Goal: Task Accomplishment & Management: Complete application form

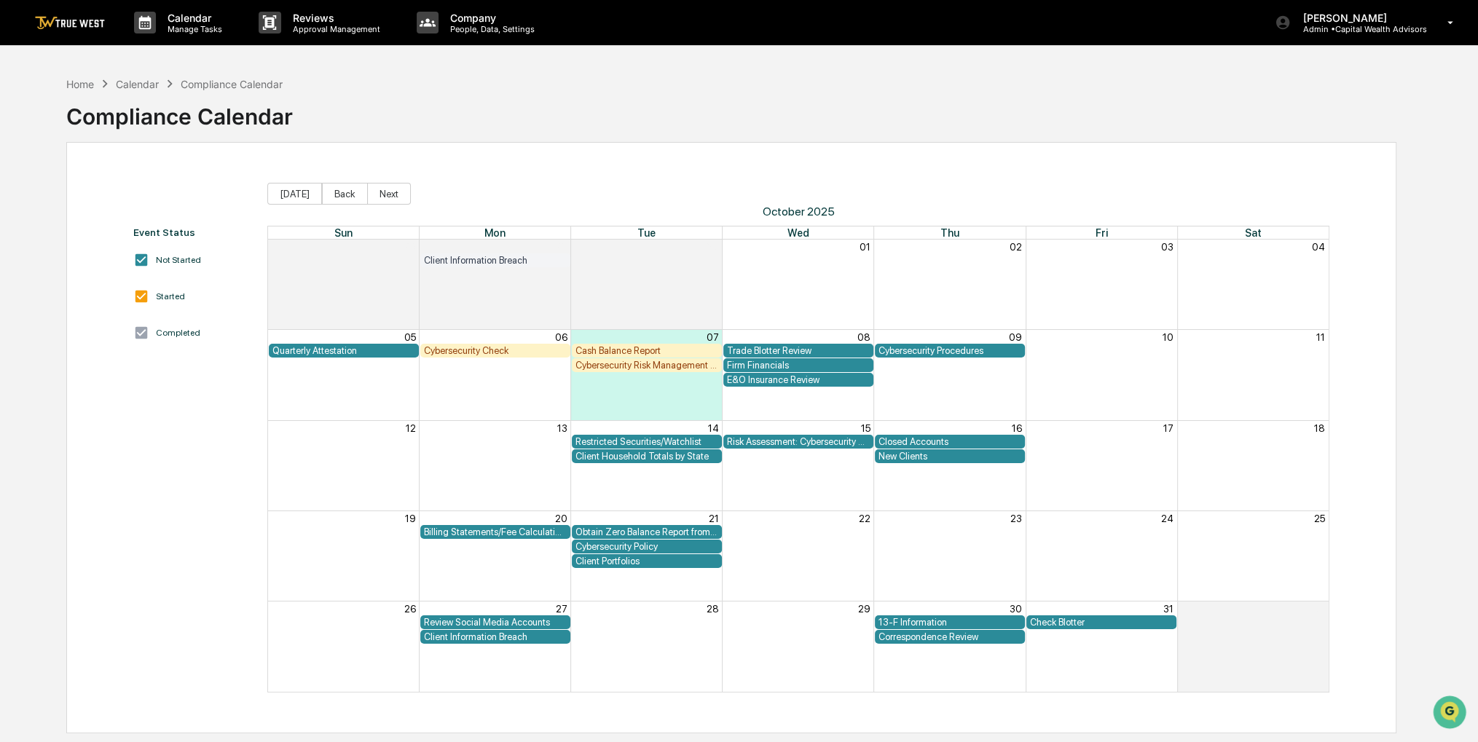
drag, startPoint x: 0, startPoint y: 0, endPoint x: 669, endPoint y: 53, distance: 671.0
click at [669, 53] on div "Calendar Manage Tasks Reviews Approval Management Company People, Data, Setting…" at bounding box center [739, 406] width 1478 height 812
drag, startPoint x: 719, startPoint y: 87, endPoint x: 681, endPoint y: 105, distance: 42.4
click at [681, 105] on div "Home Calendar Compliance Calendar Compliance Calendar" at bounding box center [731, 105] width 1330 height 73
drag, startPoint x: 718, startPoint y: 87, endPoint x: 705, endPoint y: 86, distance: 12.4
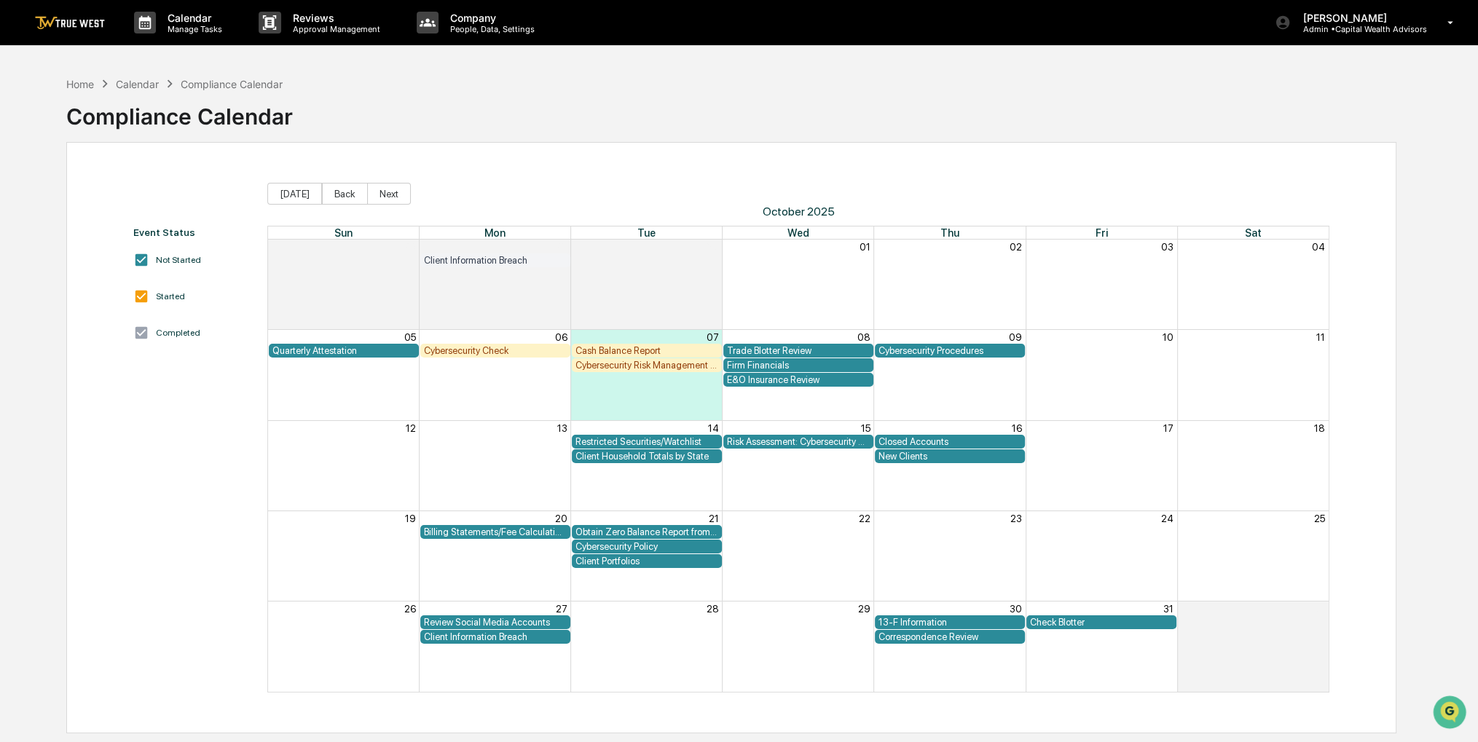
click at [705, 86] on div "Home Calendar Compliance Calendar Compliance Calendar" at bounding box center [731, 105] width 1330 height 73
drag, startPoint x: 705, startPoint y: 86, endPoint x: 698, endPoint y: 87, distance: 7.3
click at [698, 87] on div "Home Calendar Compliance Calendar Compliance Calendar" at bounding box center [731, 105] width 1330 height 73
drag, startPoint x: 769, startPoint y: 94, endPoint x: 755, endPoint y: 92, distance: 14.7
click at [755, 92] on div "Home Calendar Compliance Calendar Compliance Calendar" at bounding box center [731, 105] width 1330 height 73
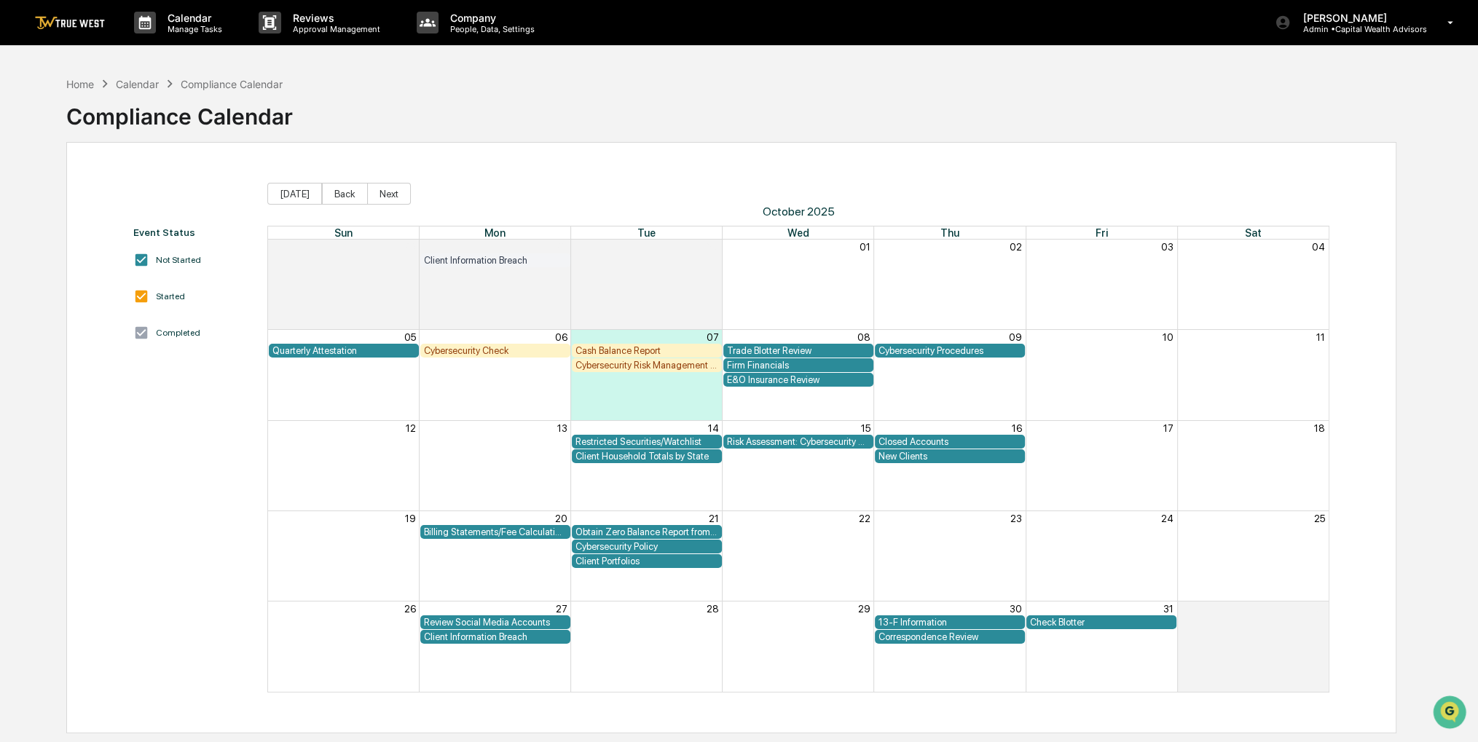
drag, startPoint x: 749, startPoint y: 93, endPoint x: 726, endPoint y: 92, distance: 22.6
click at [726, 92] on div "Home Calendar Compliance Calendar Compliance Calendar" at bounding box center [731, 105] width 1330 height 73
drag, startPoint x: 799, startPoint y: 103, endPoint x: 789, endPoint y: 101, distance: 10.3
click at [789, 101] on div "Home Calendar Compliance Calendar Compliance Calendar" at bounding box center [731, 105] width 1330 height 73
drag, startPoint x: 799, startPoint y: 104, endPoint x: 793, endPoint y: 98, distance: 7.7
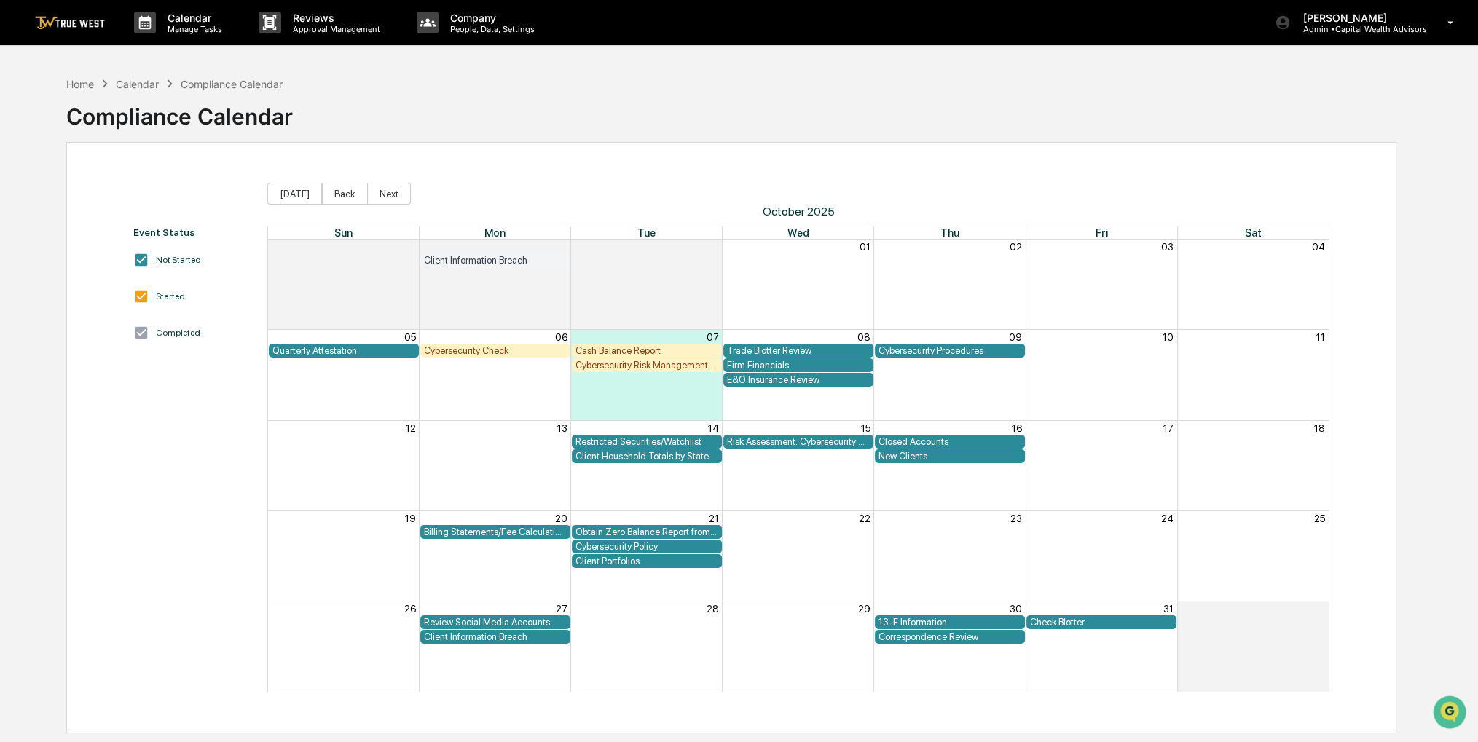
click at [793, 98] on div "Home Calendar Compliance Calendar Compliance Calendar" at bounding box center [731, 105] width 1330 height 73
drag, startPoint x: 785, startPoint y: 98, endPoint x: 771, endPoint y: 99, distance: 13.9
click at [771, 99] on div "Home Calendar Compliance Calendar Compliance Calendar" at bounding box center [731, 105] width 1330 height 73
click at [790, 347] on div "Trade Blotter Review" at bounding box center [798, 350] width 143 height 11
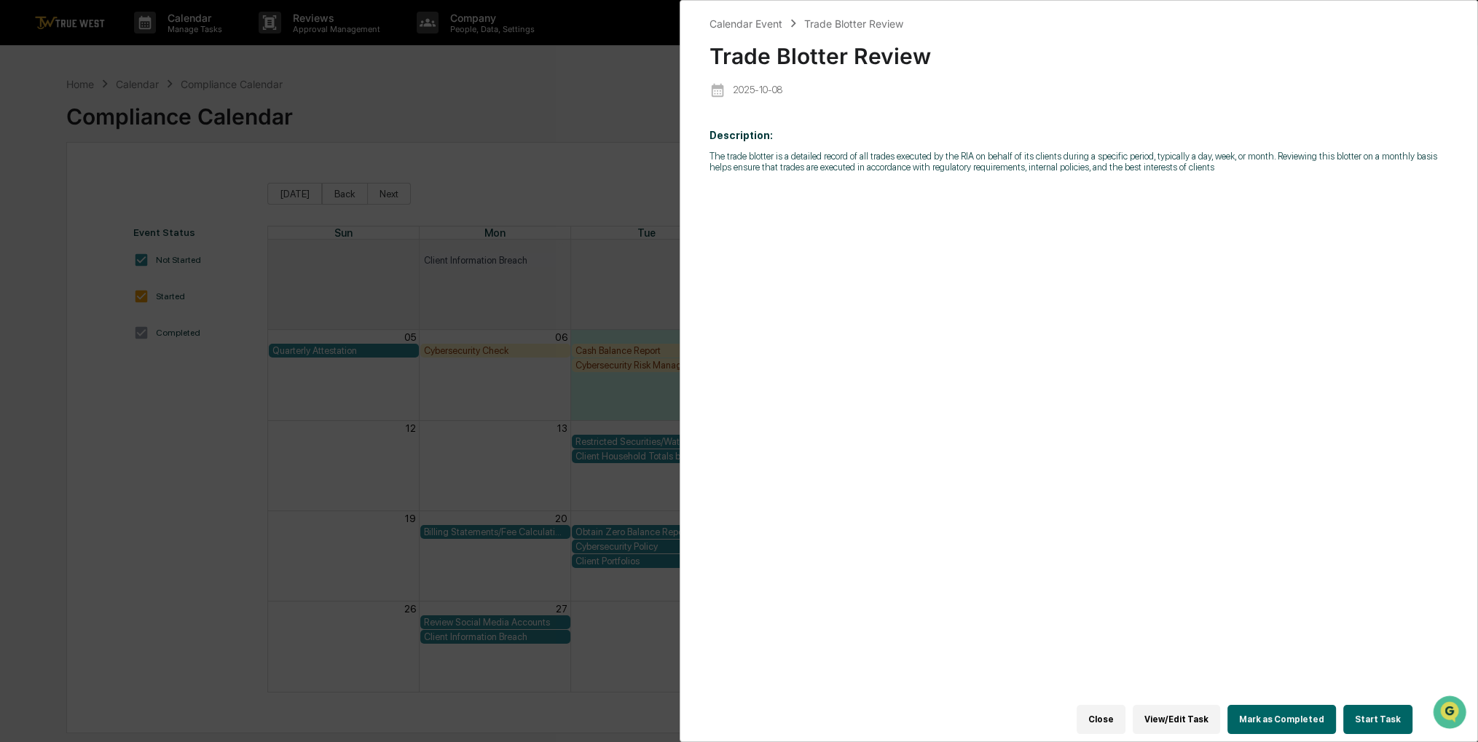
click at [1389, 708] on button "Start Task" at bounding box center [1378, 719] width 69 height 29
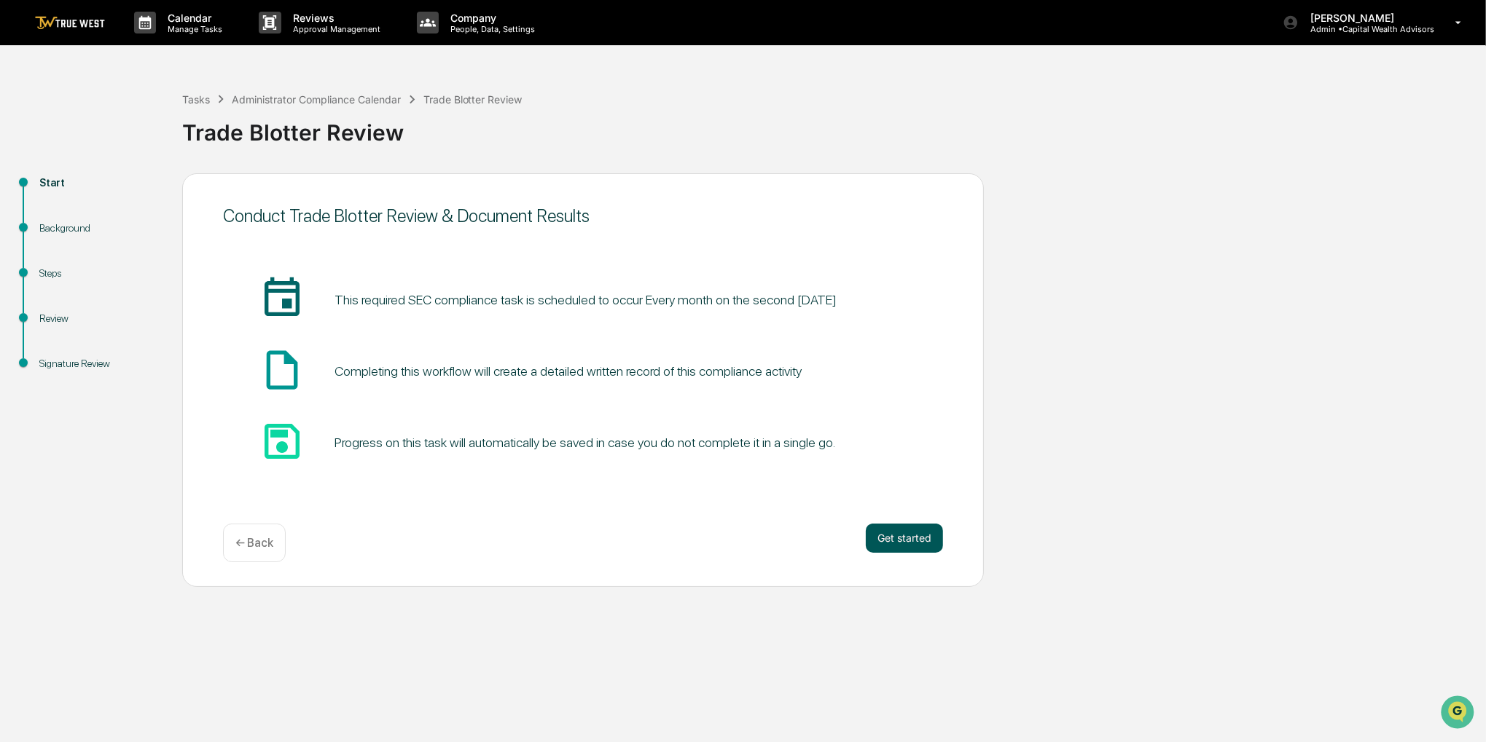
click at [924, 536] on button "Get started" at bounding box center [904, 538] width 77 height 29
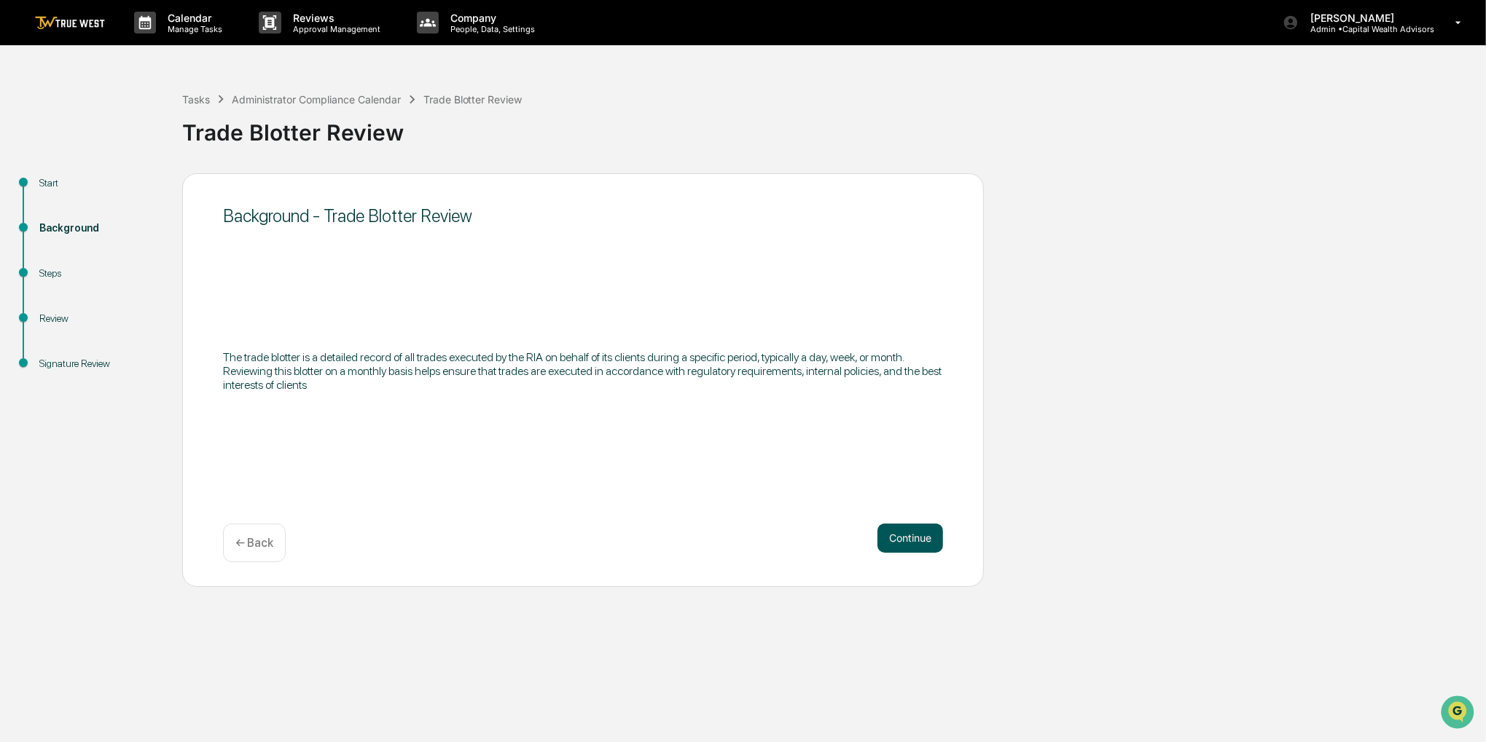
click at [910, 528] on button "Continue" at bounding box center [910, 538] width 66 height 29
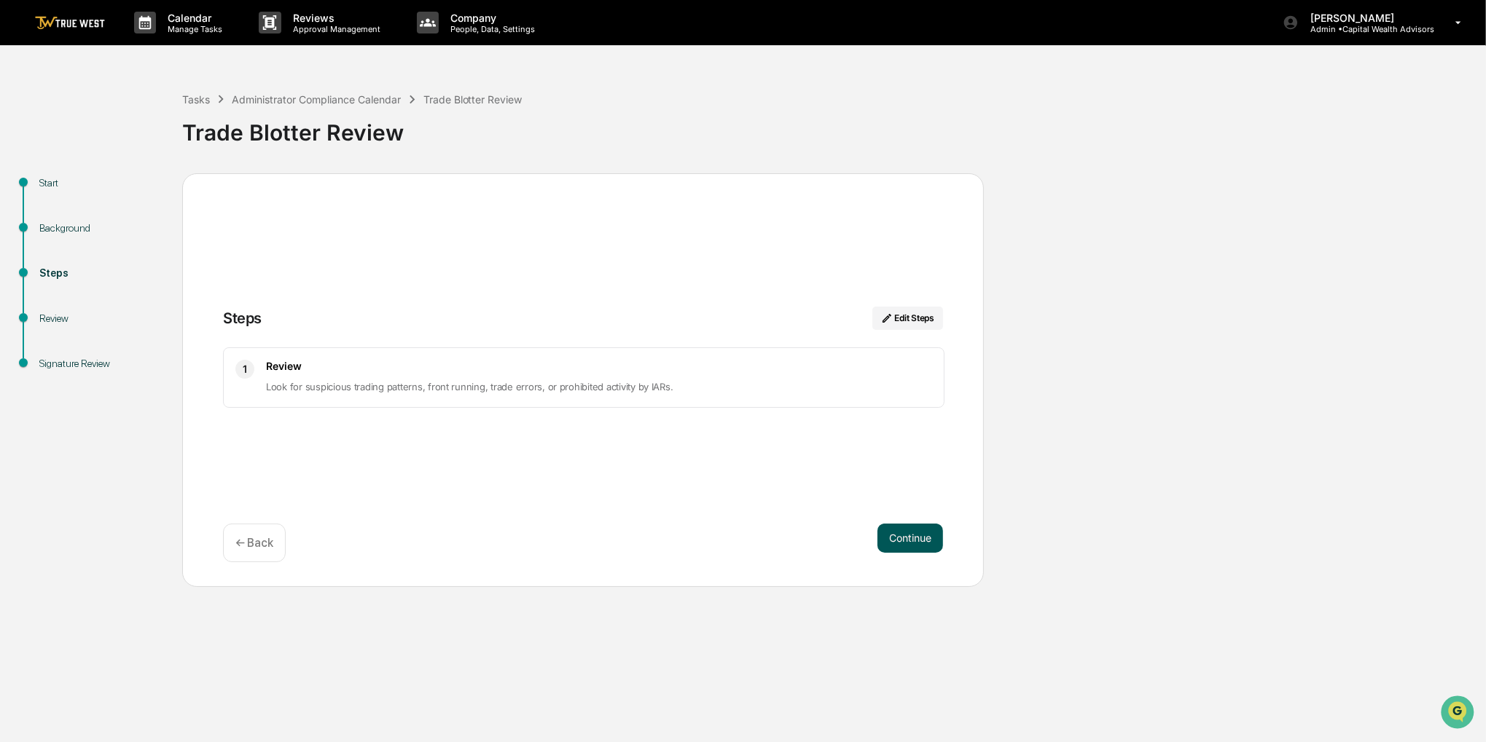
click at [910, 530] on button "Continue" at bounding box center [910, 538] width 66 height 29
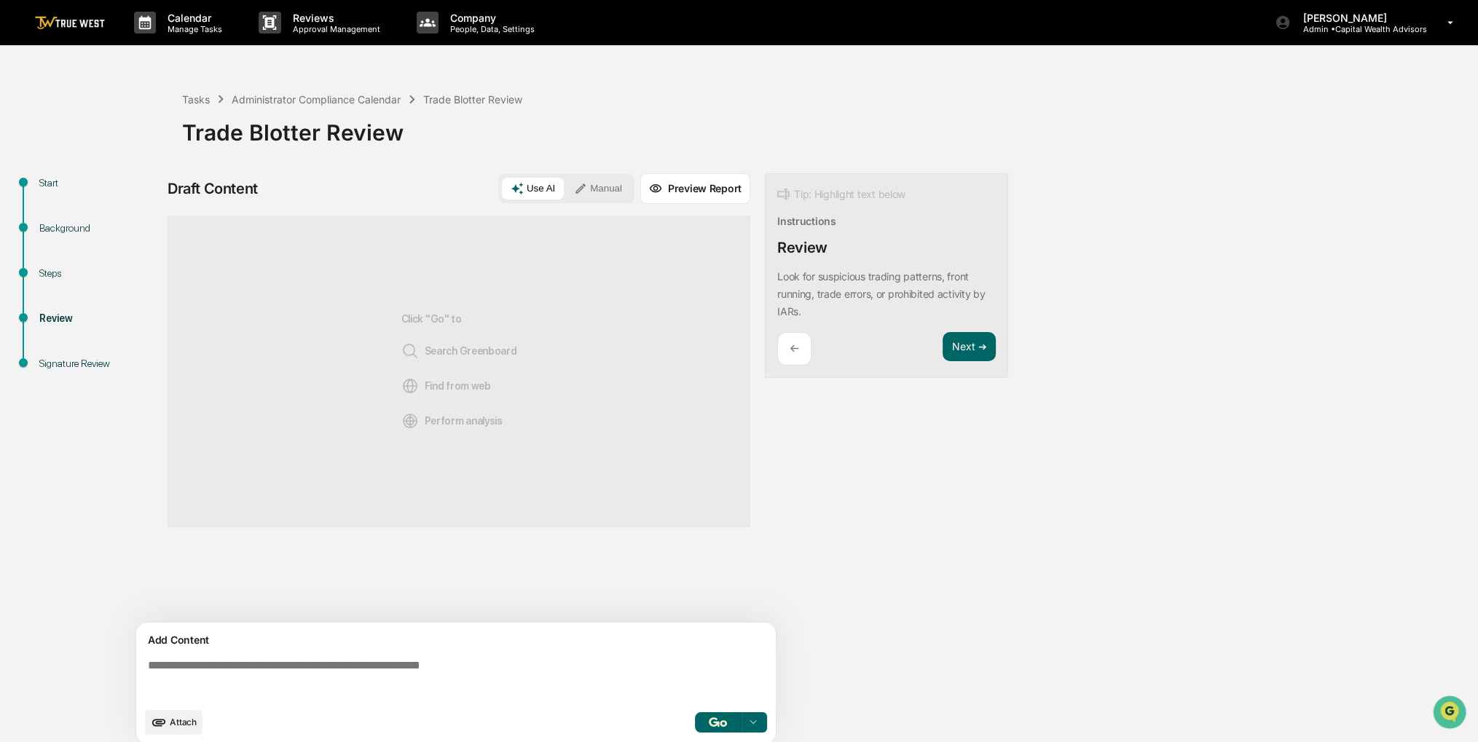
click at [628, 176] on div "Use AI Manual" at bounding box center [566, 188] width 136 height 29
click at [627, 185] on button "Manual" at bounding box center [598, 189] width 66 height 22
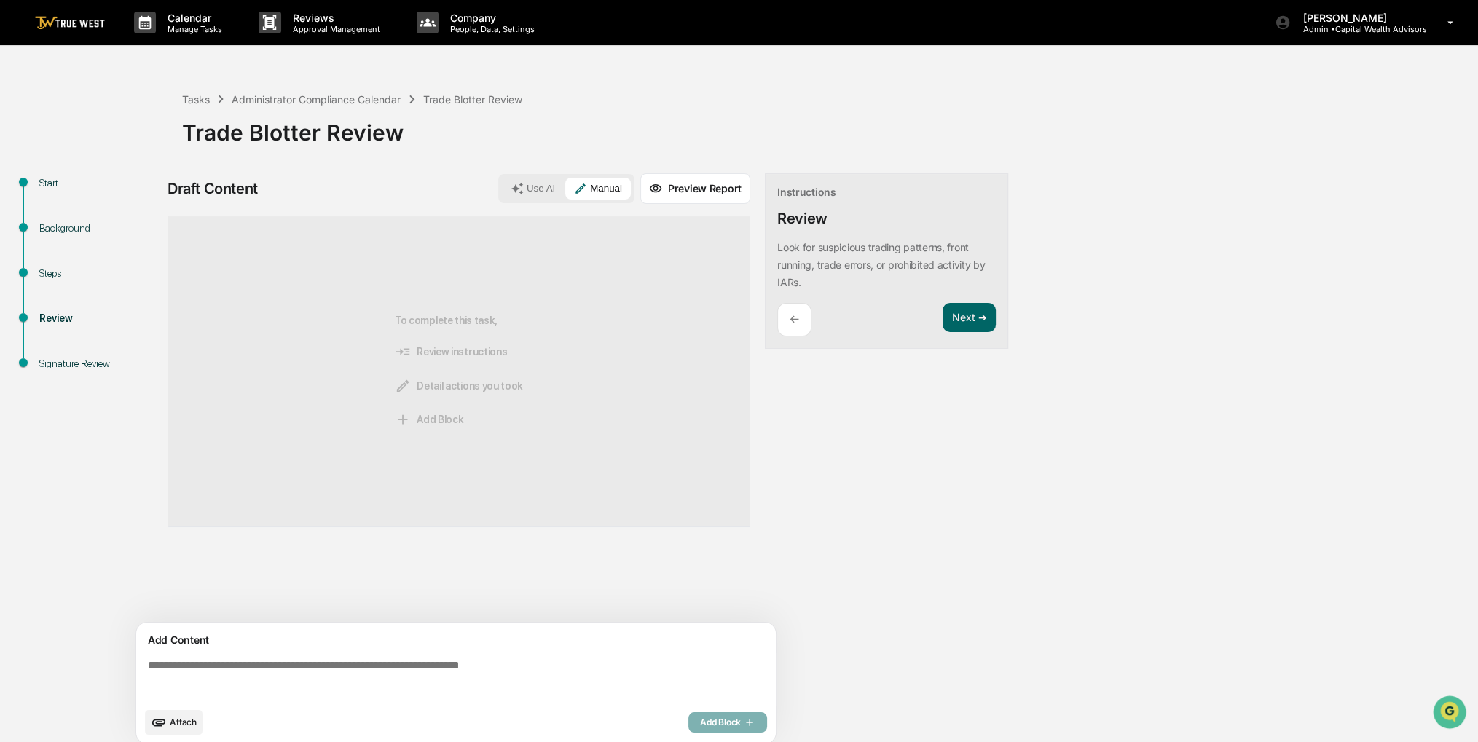
click at [178, 723] on span "Attach" at bounding box center [183, 722] width 27 height 11
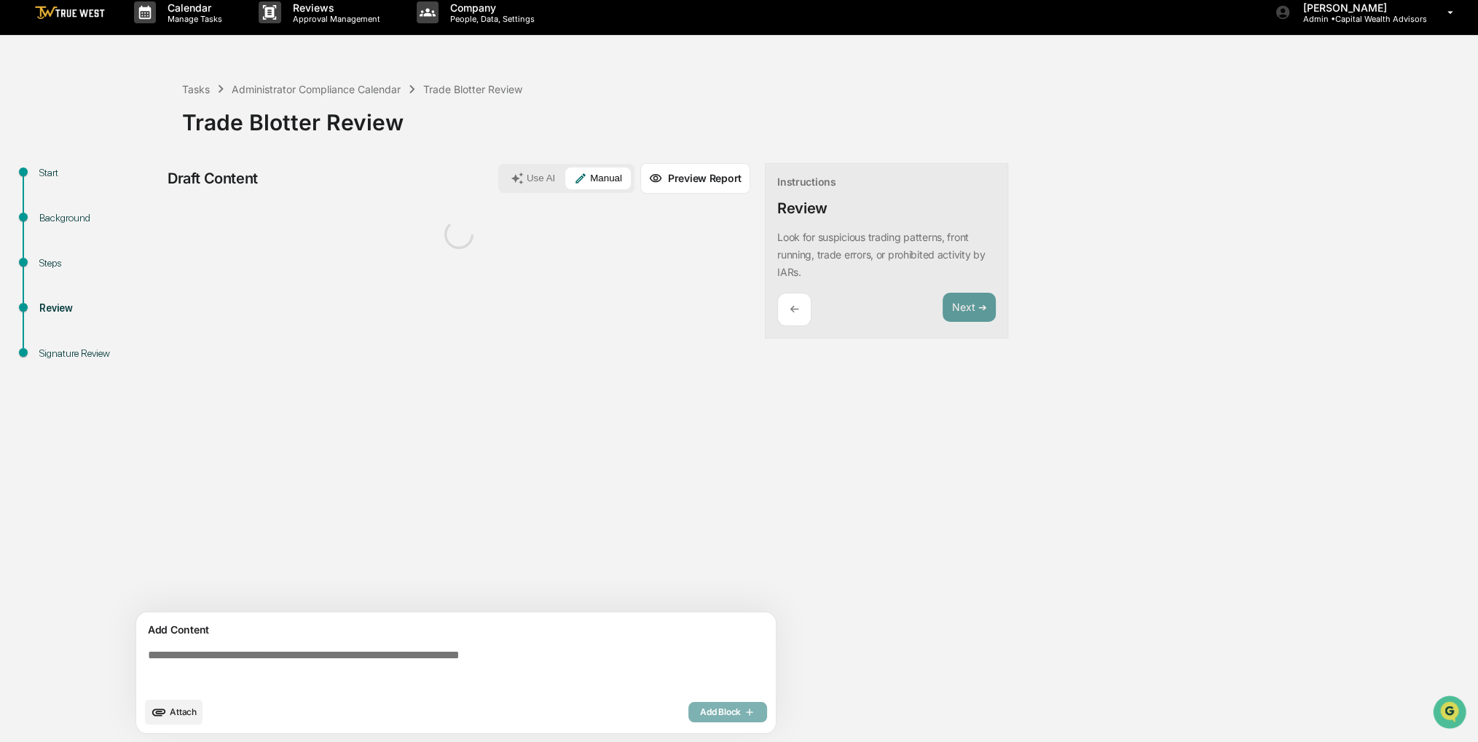
click at [328, 654] on textarea at bounding box center [459, 669] width 634 height 52
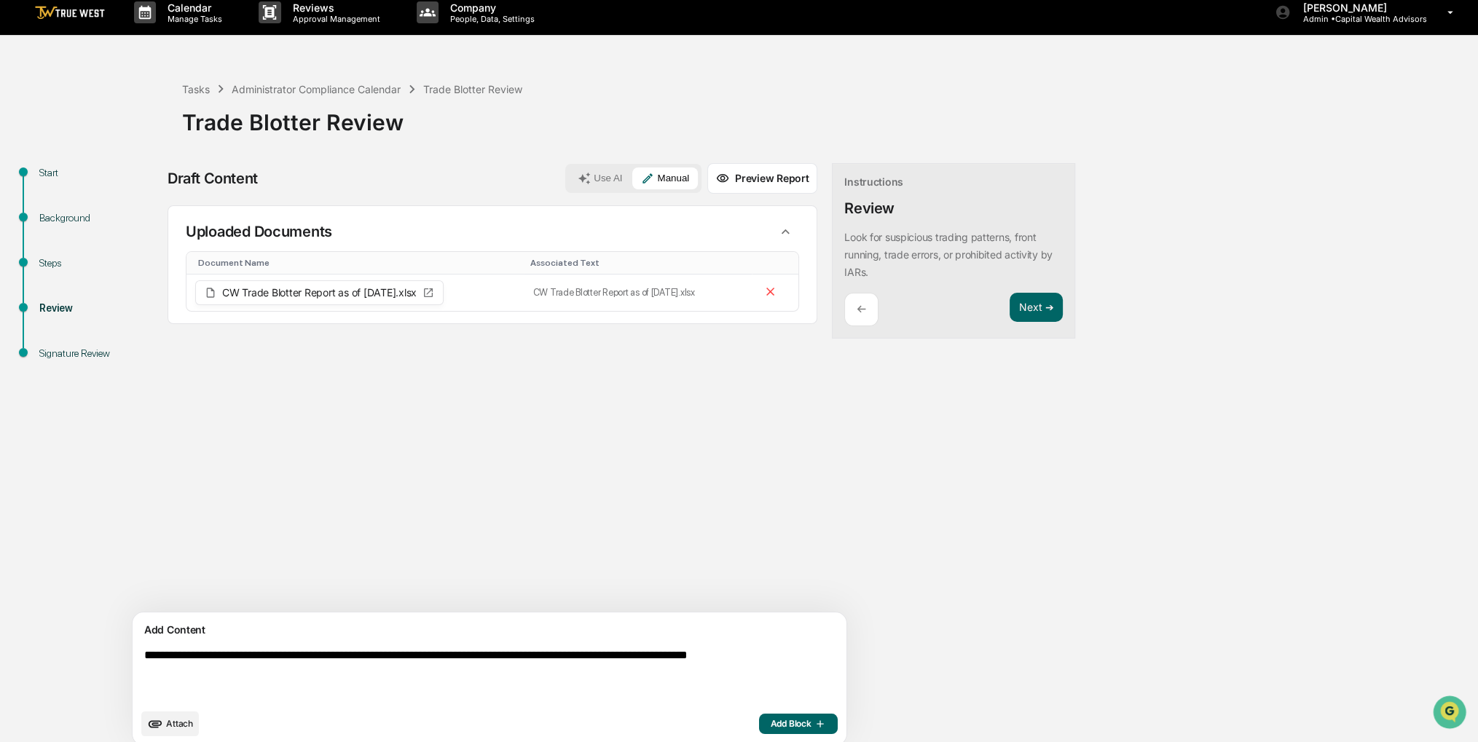
type textarea "**********"
click at [811, 722] on icon "button" at bounding box center [818, 724] width 15 height 12
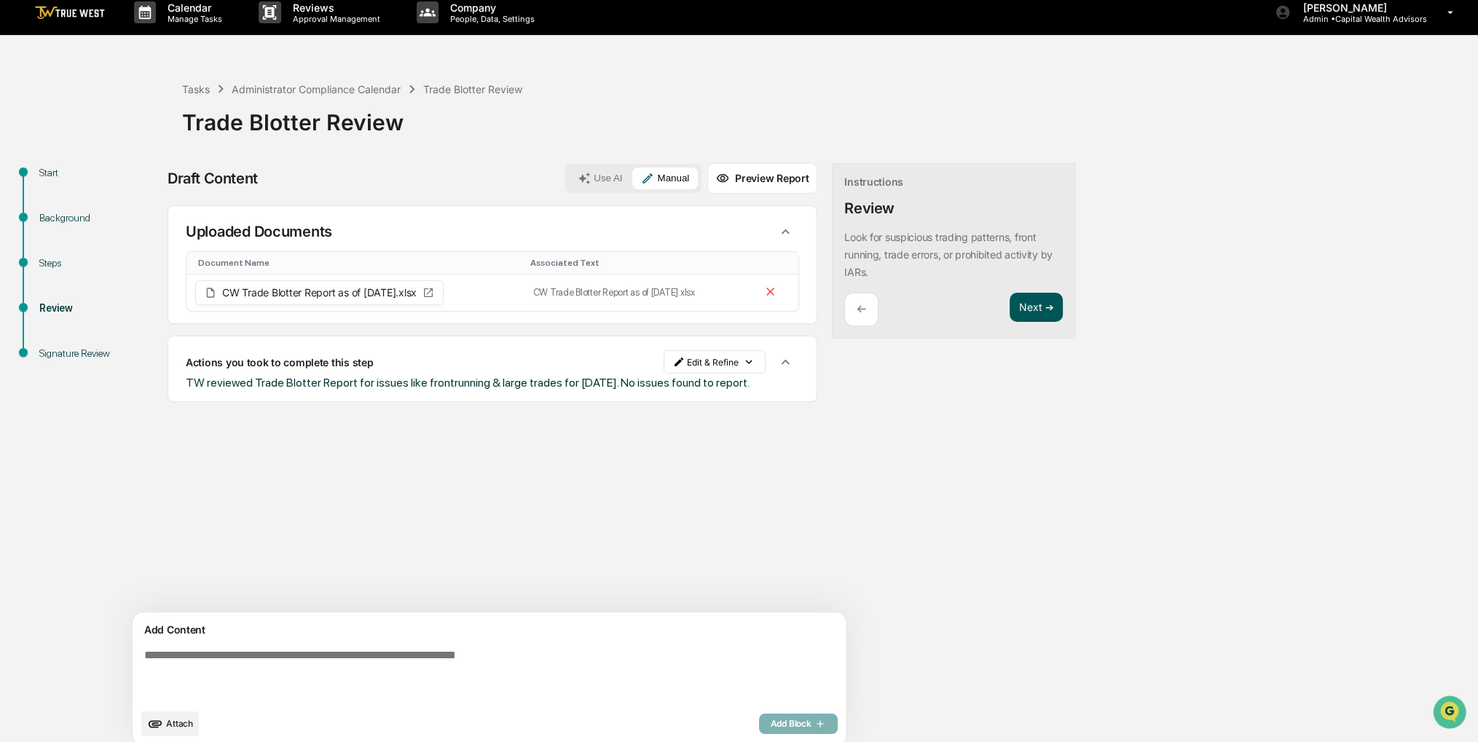
click at [1010, 310] on button "Next ➔" at bounding box center [1036, 308] width 53 height 30
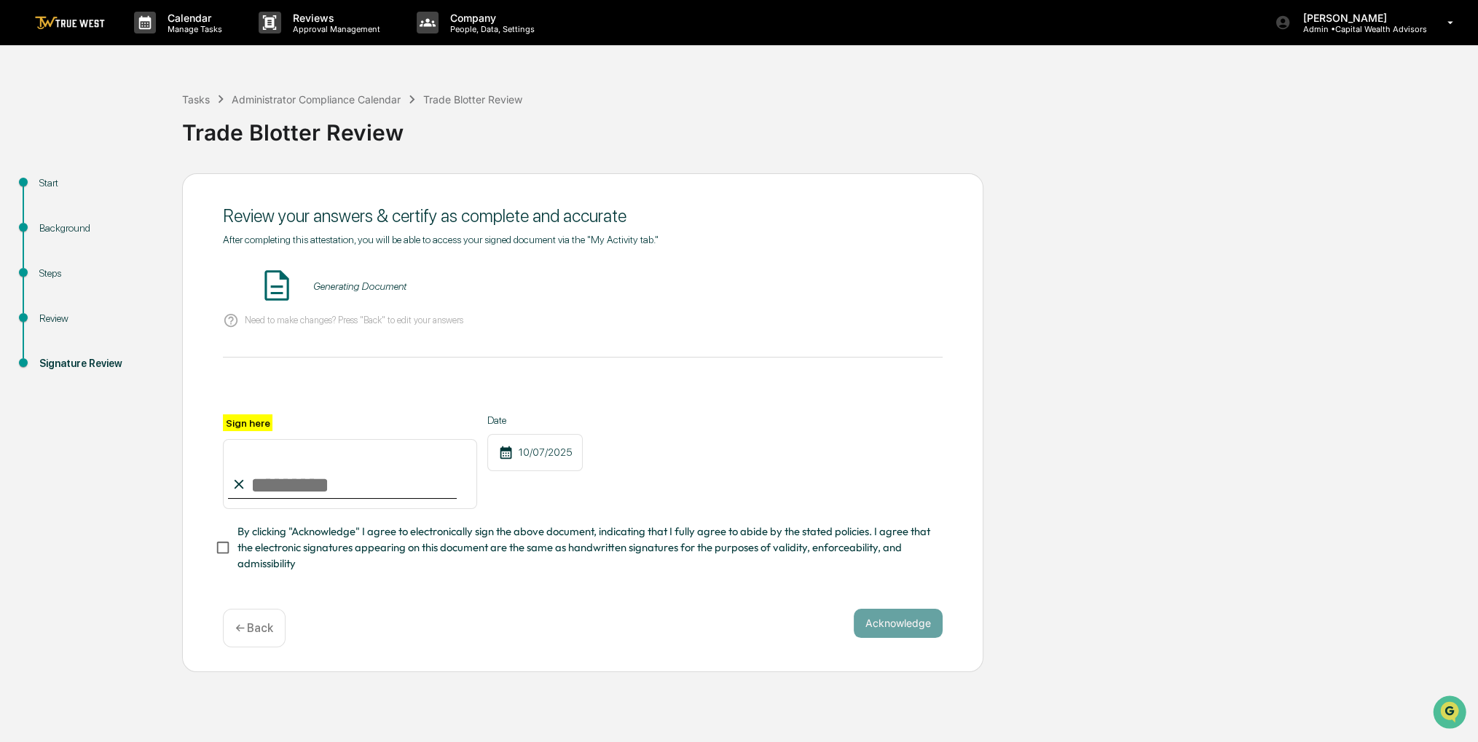
scroll to position [0, 0]
click at [307, 485] on input "Sign here" at bounding box center [350, 474] width 254 height 70
type input "**********"
click at [302, 552] on span "By clicking "Acknowledge" I agree to electronically sign the above document, in…" at bounding box center [585, 548] width 694 height 49
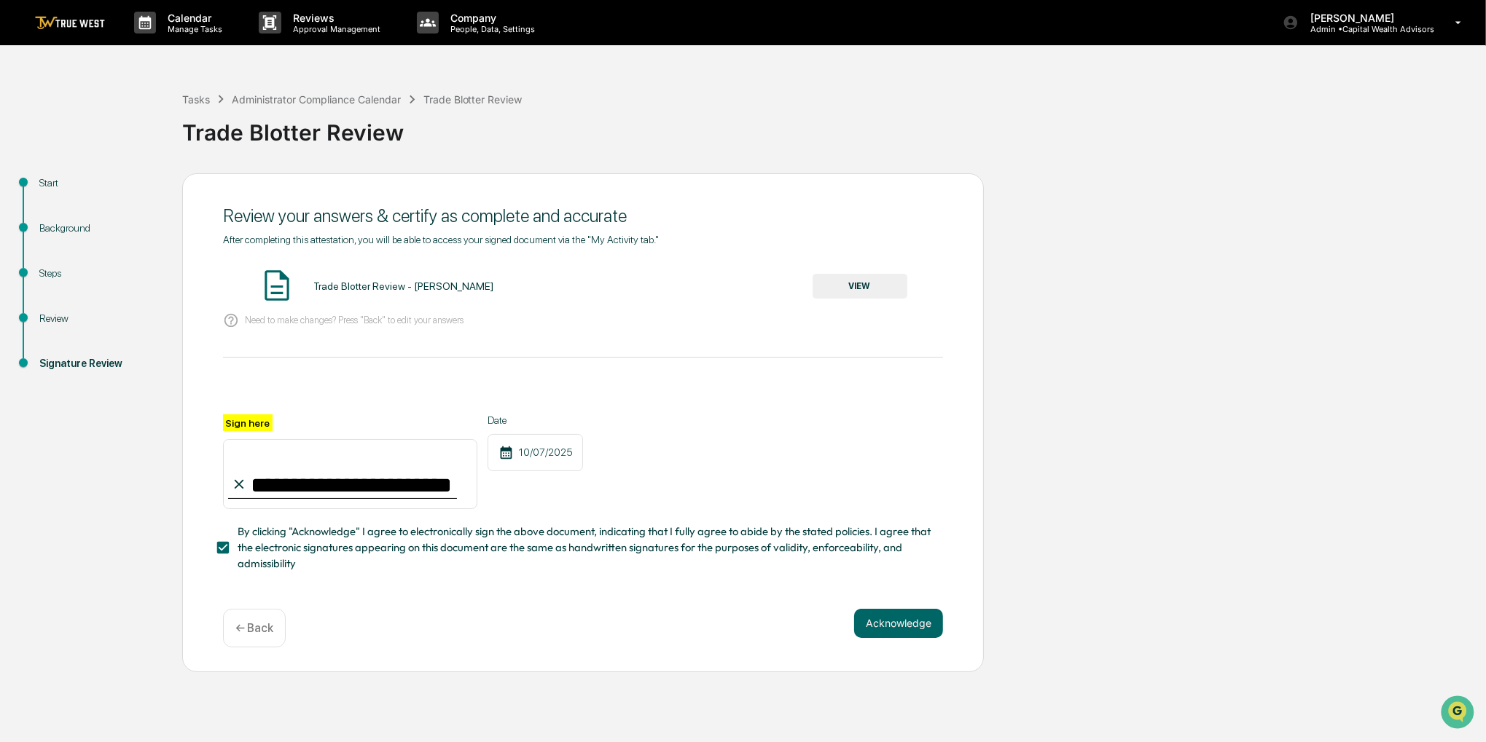
click at [856, 286] on button "VIEW" at bounding box center [859, 286] width 95 height 25
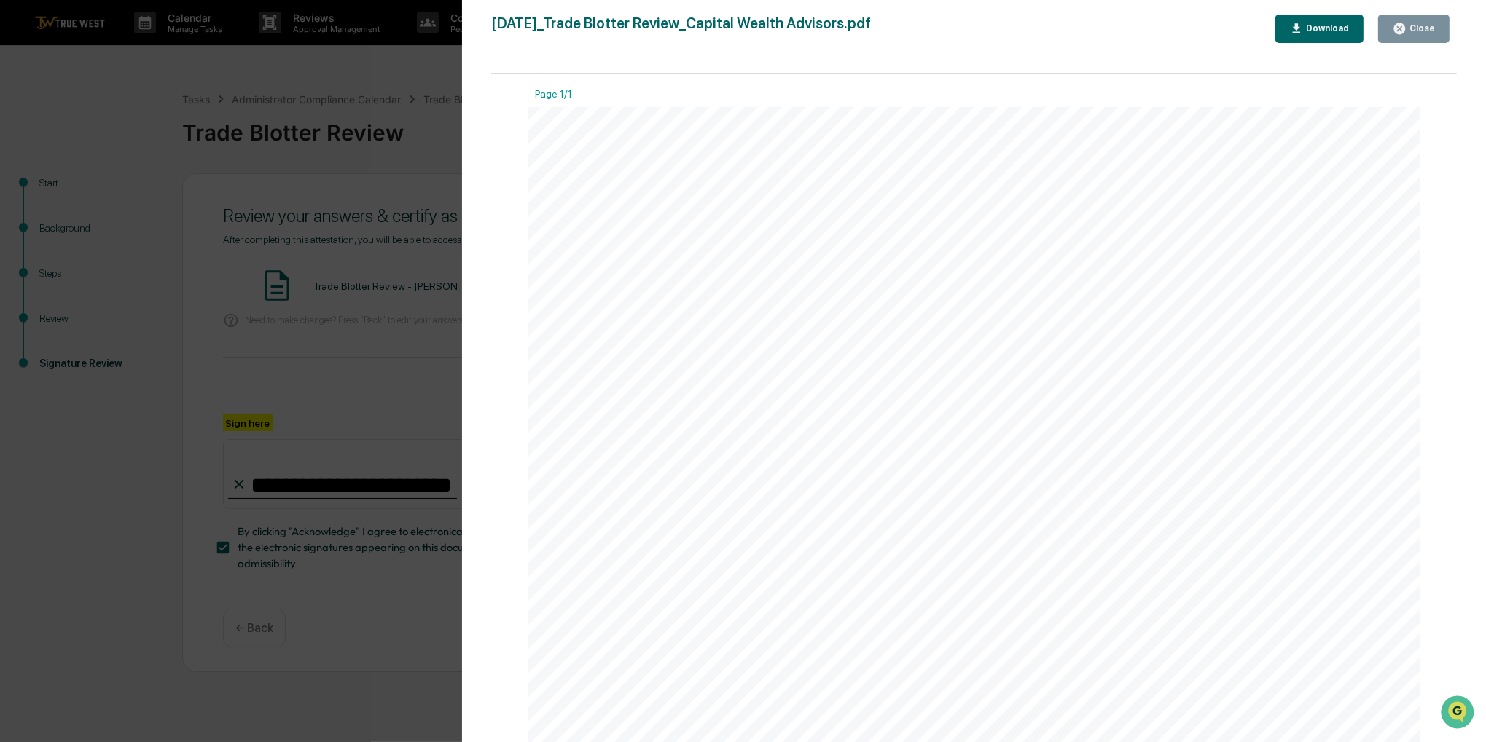
click at [1405, 31] on icon "button" at bounding box center [1399, 28] width 11 height 11
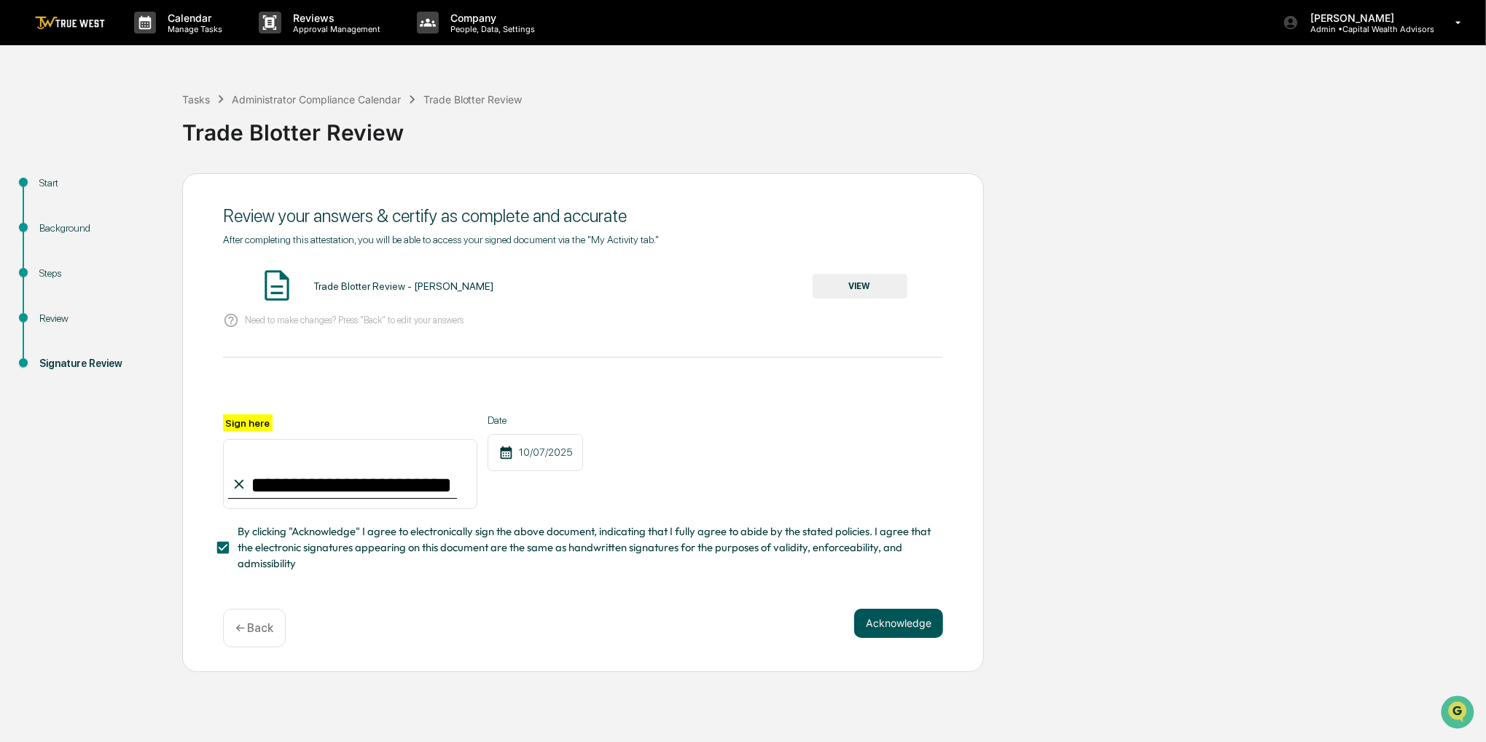
click at [910, 629] on button "Acknowledge" at bounding box center [898, 623] width 89 height 29
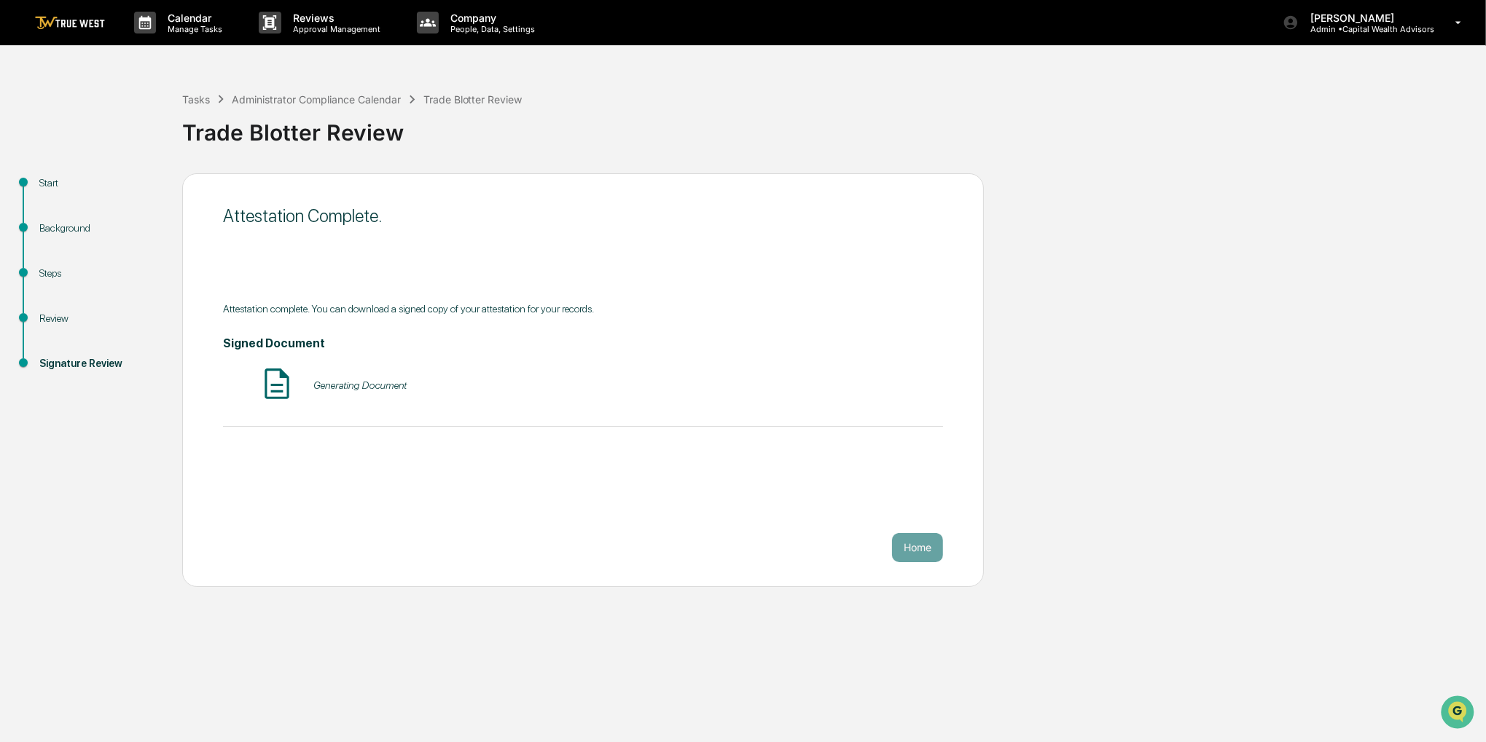
drag, startPoint x: 1074, startPoint y: 447, endPoint x: 1052, endPoint y: 427, distance: 29.4
click at [1052, 427] on div "Start Background Steps Review Signature Review Attestation Complete. Attestatio…" at bounding box center [742, 380] width 1471 height 414
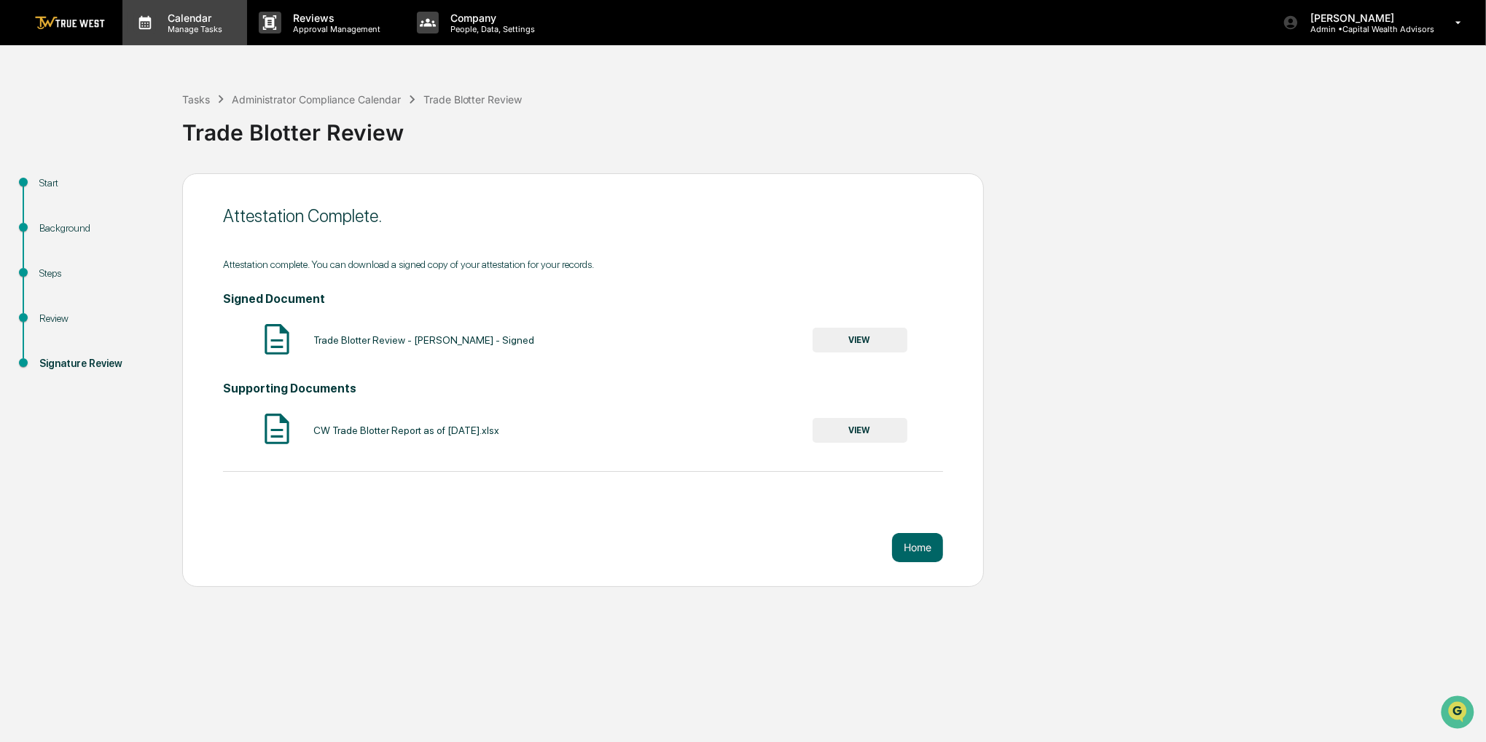
click at [218, 33] on p "Manage Tasks" at bounding box center [193, 29] width 74 height 10
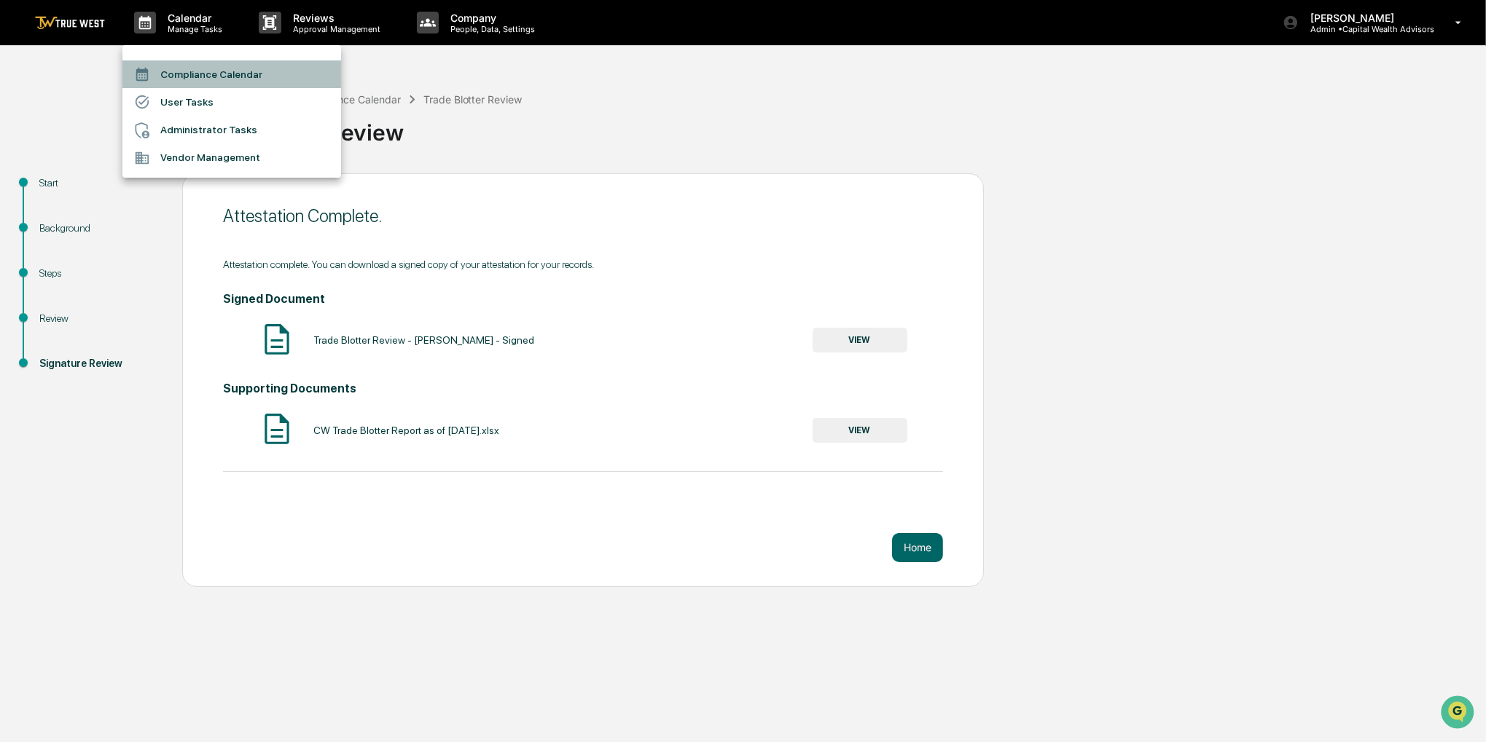
click at [212, 74] on li "Compliance Calendar" at bounding box center [231, 74] width 219 height 28
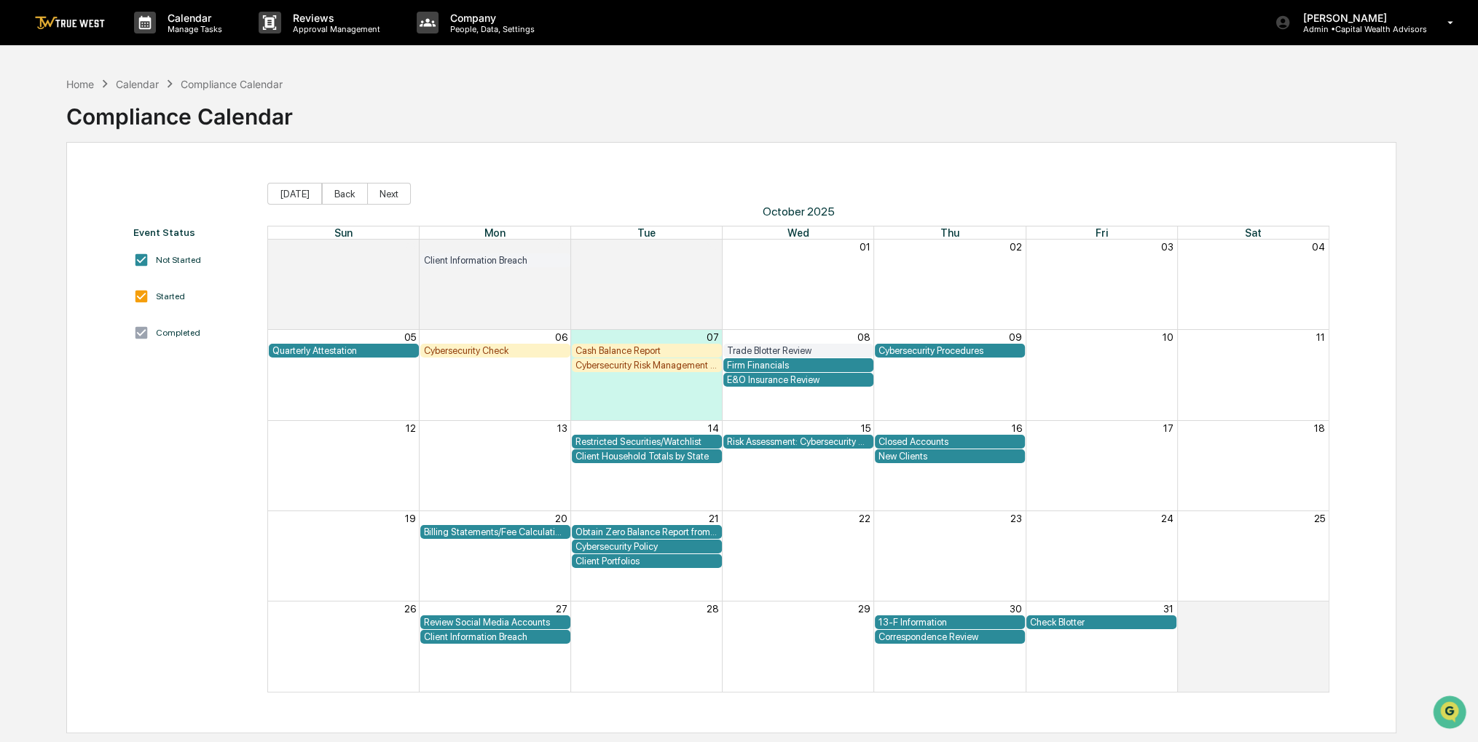
click at [946, 436] on div "Closed Accounts" at bounding box center [950, 441] width 143 height 11
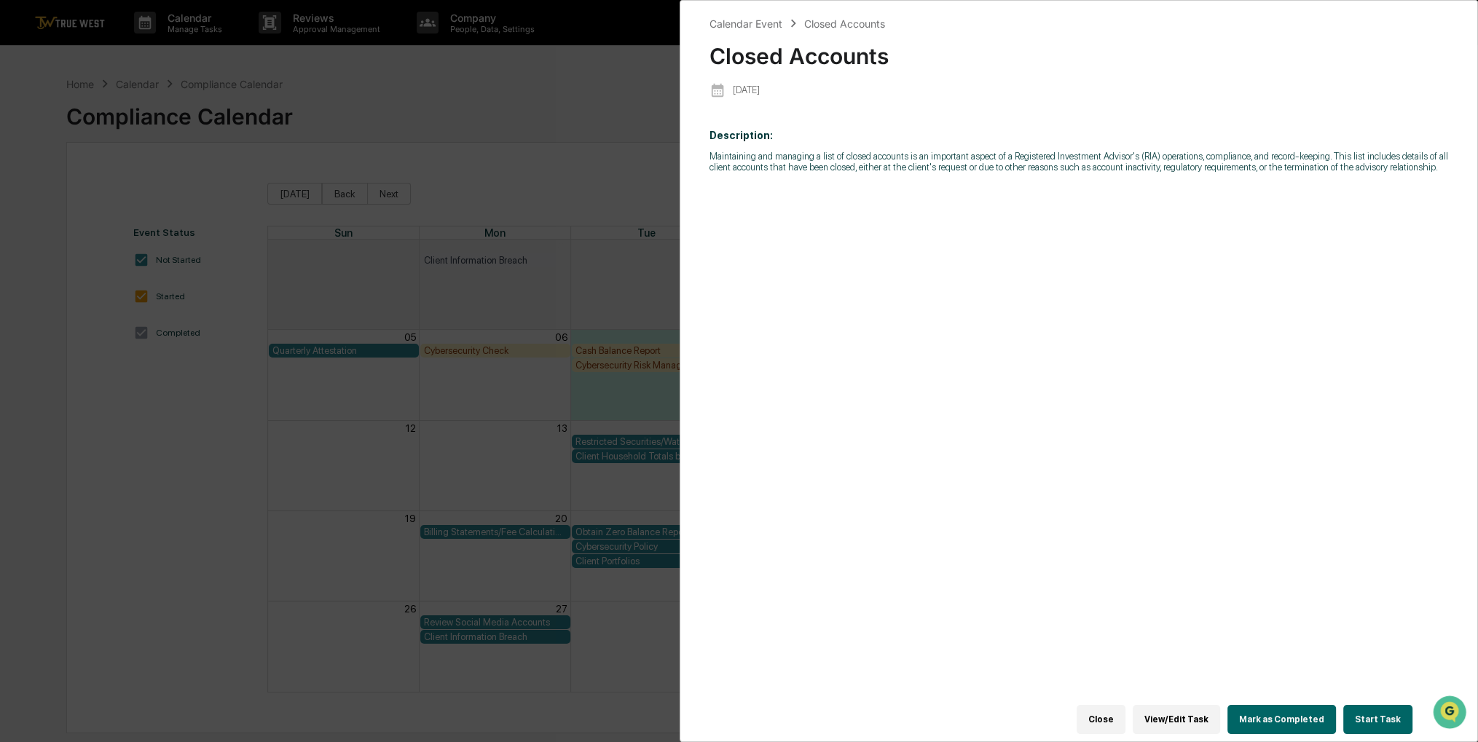
click at [1056, 178] on div "Description: Maintaining and managing a list of closed accounts is an important…" at bounding box center [1080, 419] width 740 height 600
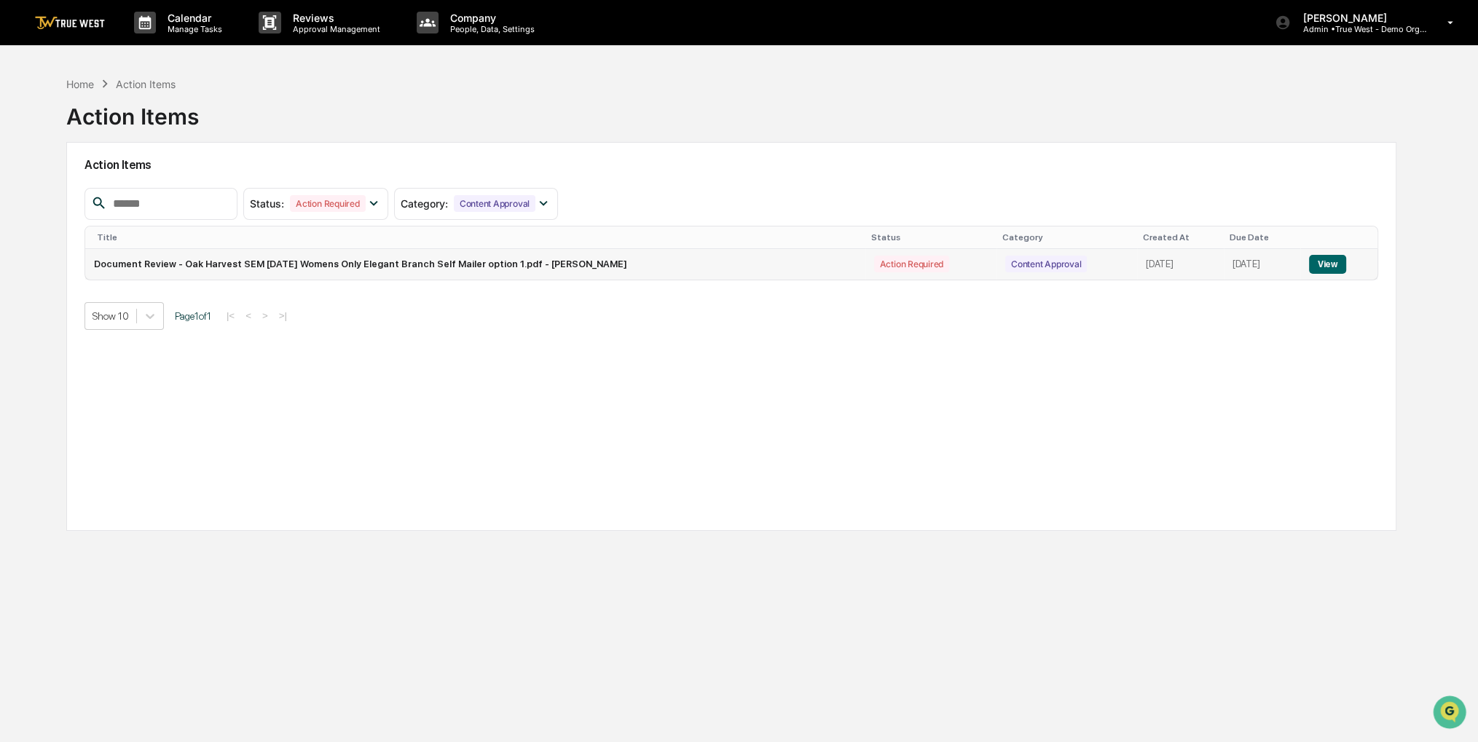
click at [1312, 267] on button "View" at bounding box center [1327, 264] width 37 height 19
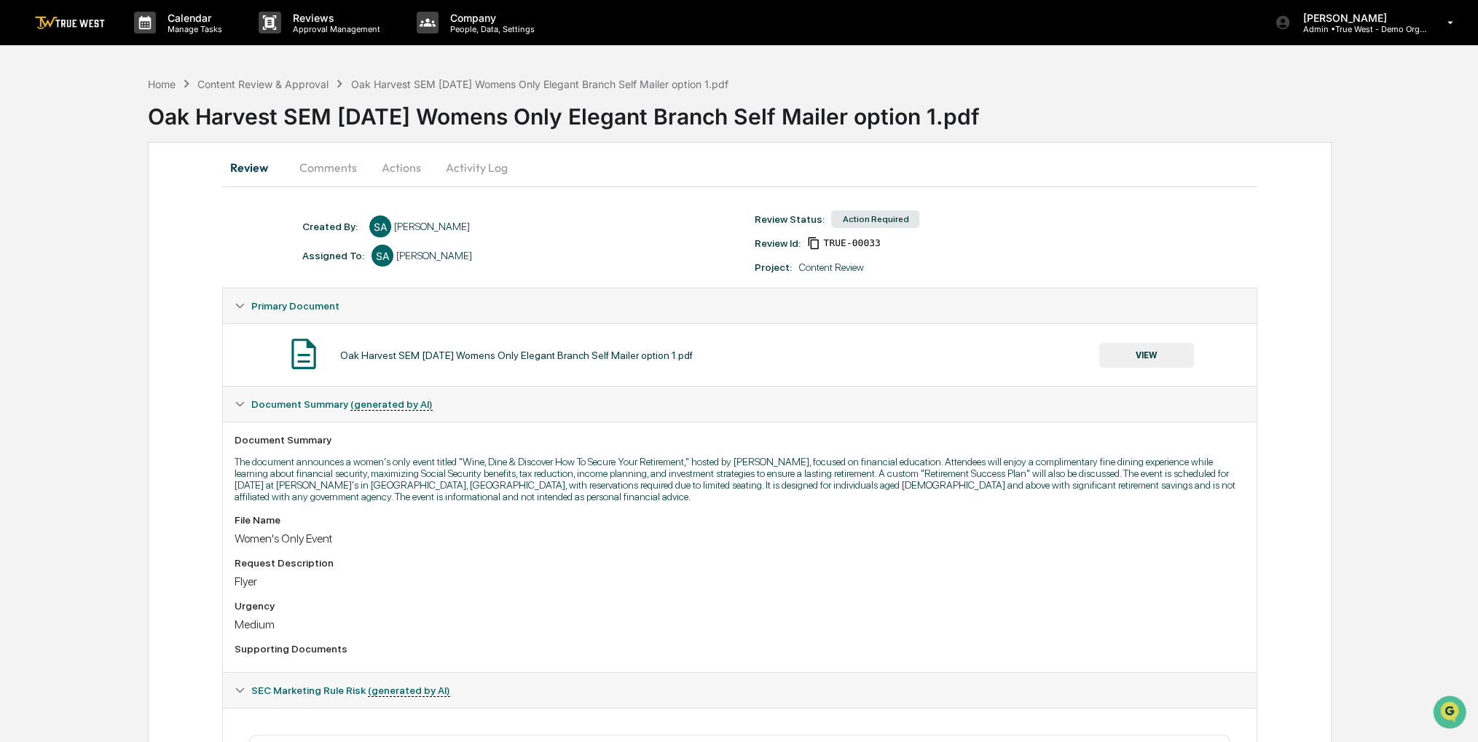
click at [391, 160] on button "Actions" at bounding box center [402, 167] width 66 height 35
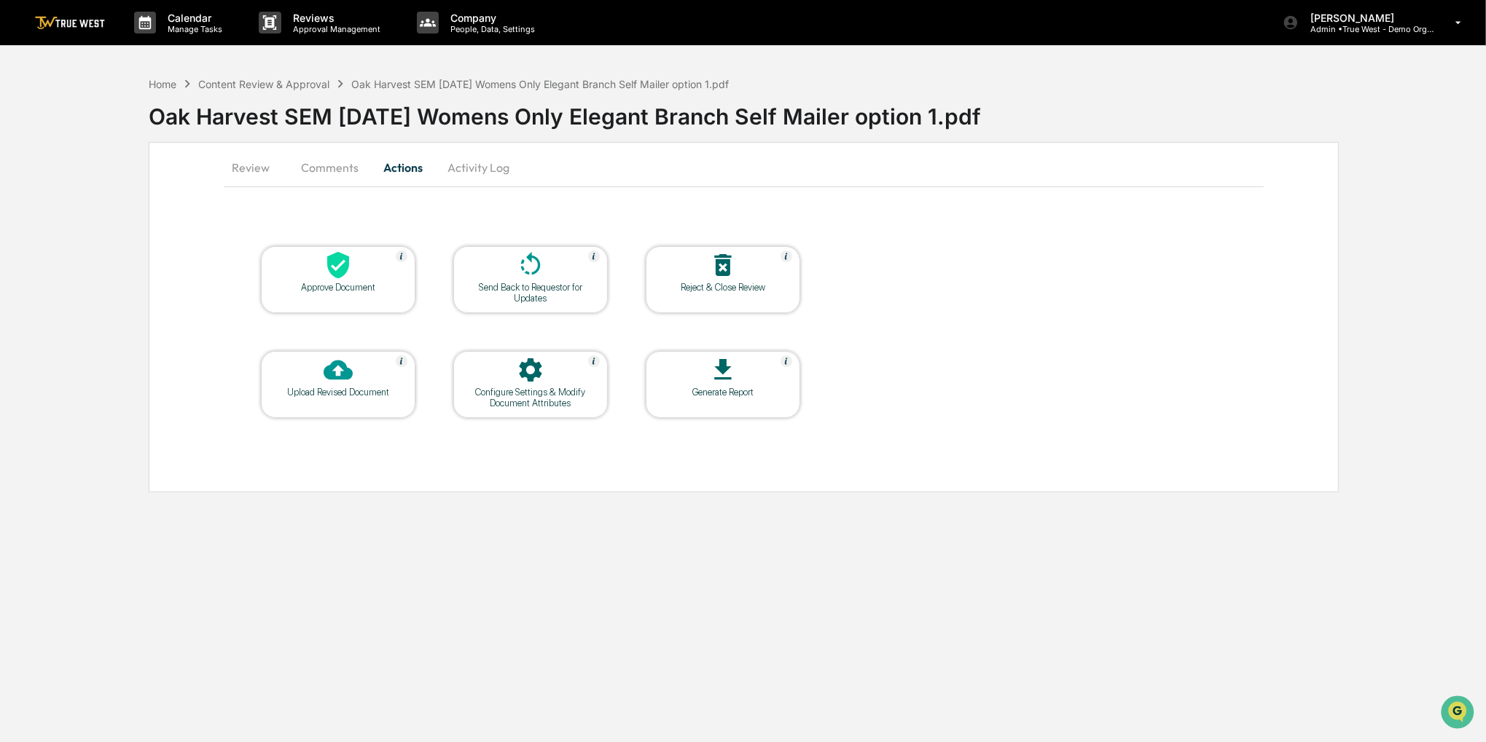
click at [361, 283] on div "Approve Document" at bounding box center [338, 287] width 131 height 11
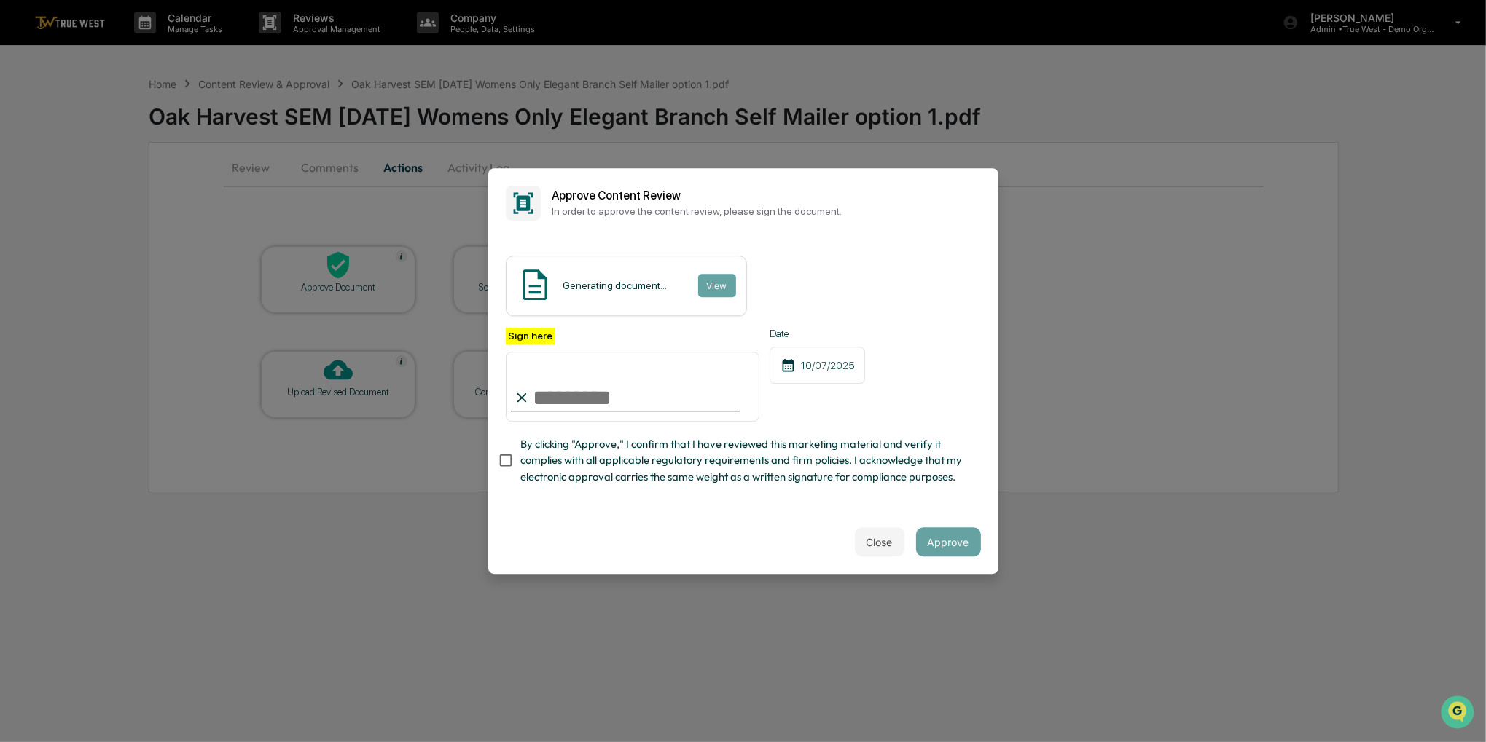
click at [592, 458] on span "By clicking "Approve," I confirm that I have reviewed this marketing material a…" at bounding box center [744, 460] width 449 height 49
click at [589, 365] on input "Sign here" at bounding box center [633, 387] width 254 height 70
type input "**********"
click at [952, 553] on button "Approve" at bounding box center [948, 542] width 65 height 29
